Goal: Find contact information: Find contact information

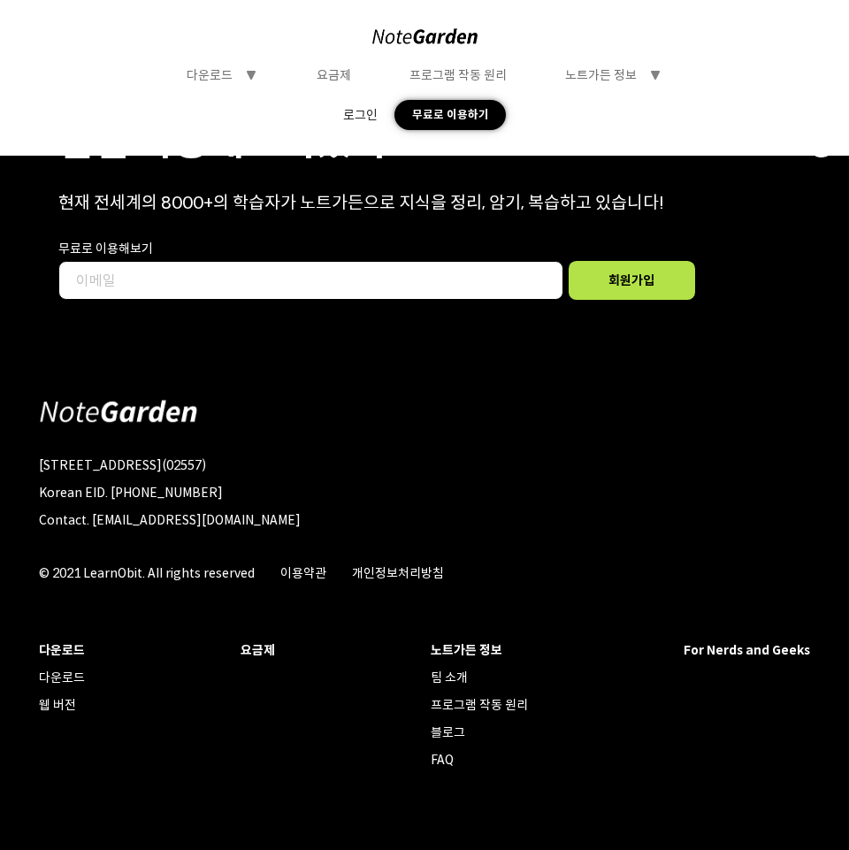
scroll to position [7982, 0]
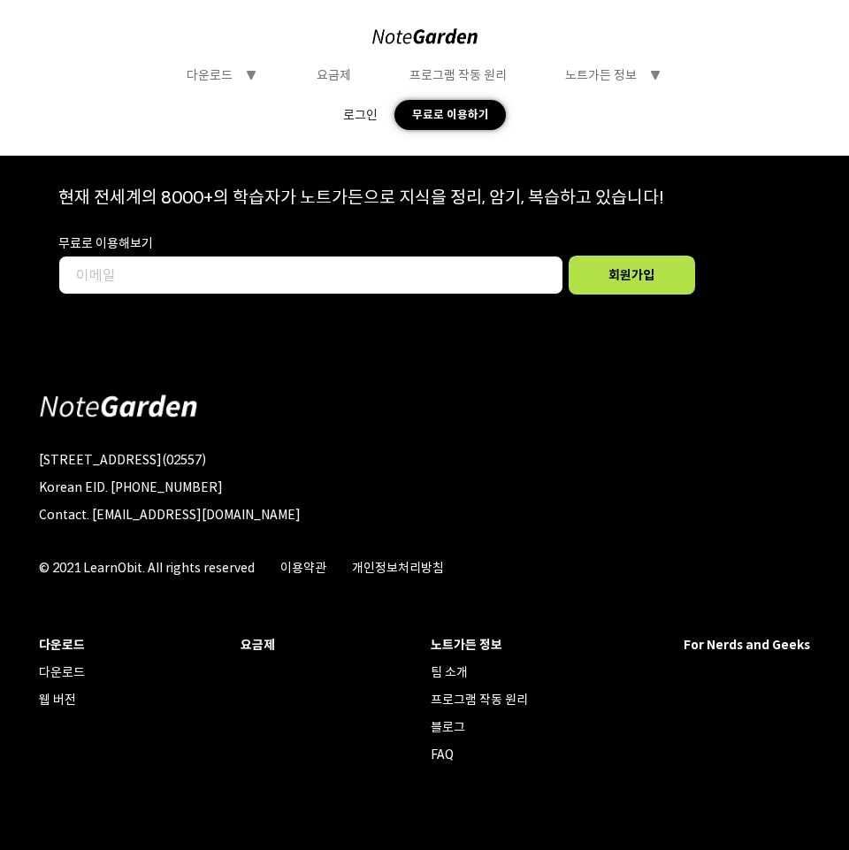
drag, startPoint x: 62, startPoint y: 409, endPoint x: 174, endPoint y: 404, distance: 112.4
click at [174, 452] on div "[STREET_ADDRESS](02557)" at bounding box center [424, 460] width 771 height 16
click at [187, 452] on div "[STREET_ADDRESS](02557) Korean EID. [PHONE_NUMBER] Contact. [EMAIL_ADDRESS][DOM…" at bounding box center [424, 514] width 771 height 124
drag, startPoint x: 155, startPoint y: 408, endPoint x: 381, endPoint y: 414, distance: 226.5
click at [379, 452] on div "[STREET_ADDRESS](02557)" at bounding box center [424, 460] width 771 height 16
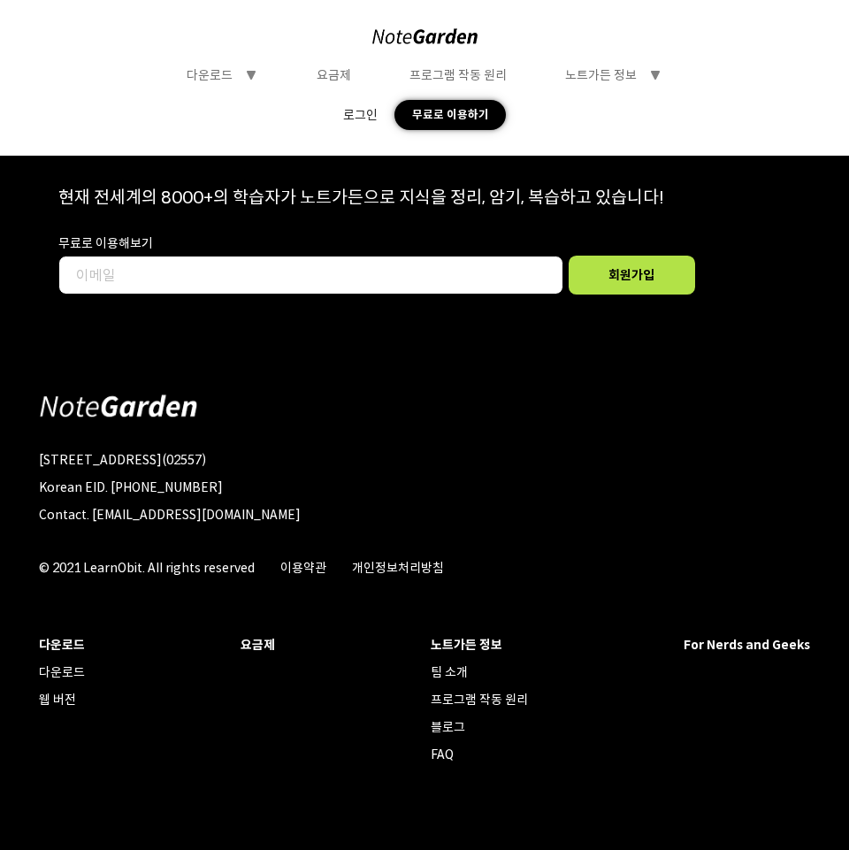
click at [409, 479] on div "Korean EID. [PHONE_NUMBER]" at bounding box center [424, 487] width 771 height 16
